Goal: Find specific page/section: Find specific page/section

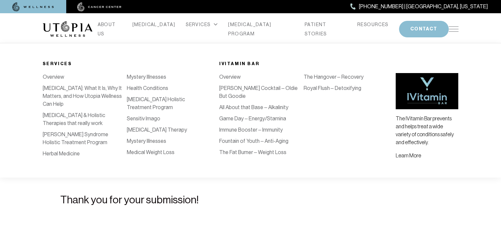
click at [204, 26] on div "SERVICES" at bounding box center [202, 24] width 32 height 9
click at [214, 26] on icon at bounding box center [216, 24] width 4 height 3
click at [195, 29] on div "SERVICES" at bounding box center [202, 24] width 32 height 9
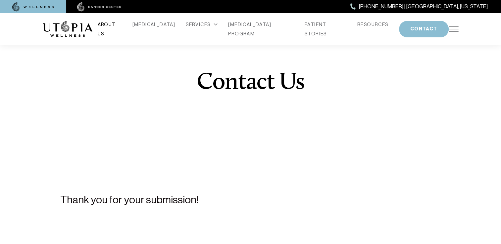
click at [121, 27] on link "ABOUT US" at bounding box center [110, 29] width 24 height 19
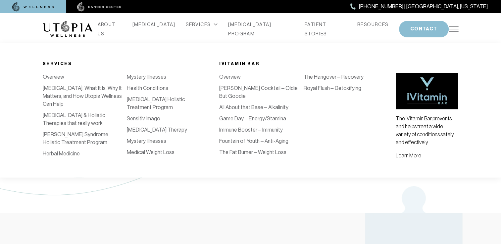
click at [204, 28] on div "SERVICES" at bounding box center [202, 24] width 32 height 9
click at [214, 26] on icon at bounding box center [216, 24] width 4 height 3
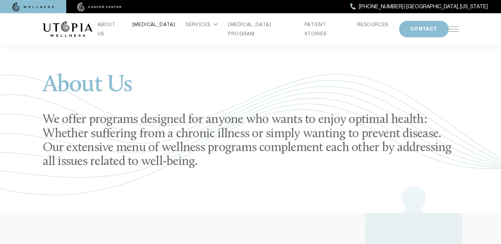
click at [158, 27] on link "[MEDICAL_DATA]" at bounding box center [153, 24] width 43 height 9
